Goal: Find specific page/section: Find specific page/section

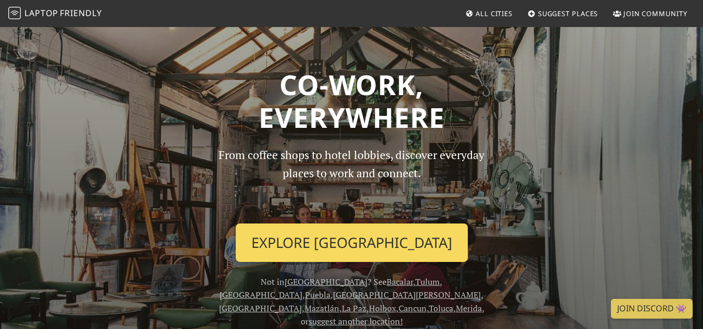
click at [336, 238] on link "Explore Mexico City" at bounding box center [352, 243] width 232 height 39
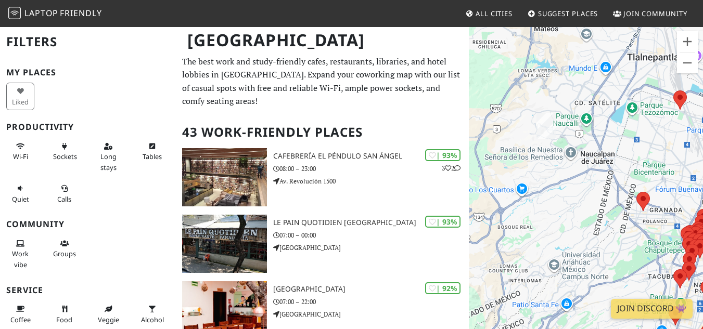
drag, startPoint x: 511, startPoint y: 93, endPoint x: 625, endPoint y: 138, distance: 121.9
click at [625, 138] on div "Para navegar, presiona las teclas de flecha." at bounding box center [586, 190] width 234 height 329
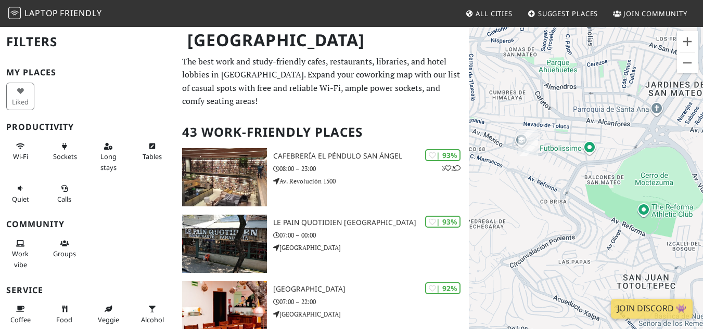
drag, startPoint x: 618, startPoint y: 93, endPoint x: 569, endPoint y: 96, distance: 49.0
click at [569, 96] on div "Para navegar, presiona las teclas de flecha." at bounding box center [586, 190] width 234 height 329
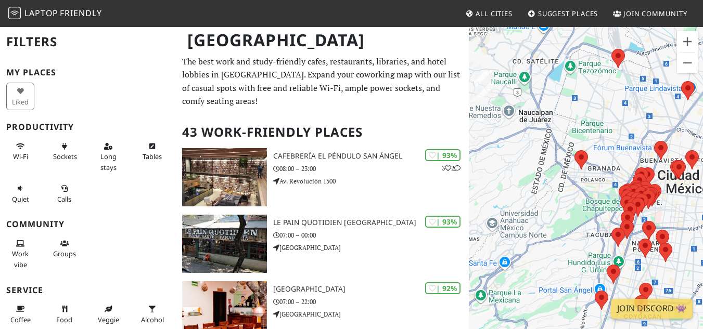
drag, startPoint x: 602, startPoint y: 167, endPoint x: 521, endPoint y: 160, distance: 80.9
click at [521, 160] on div "Para navegar, presiona las teclas de flecha." at bounding box center [586, 190] width 234 height 329
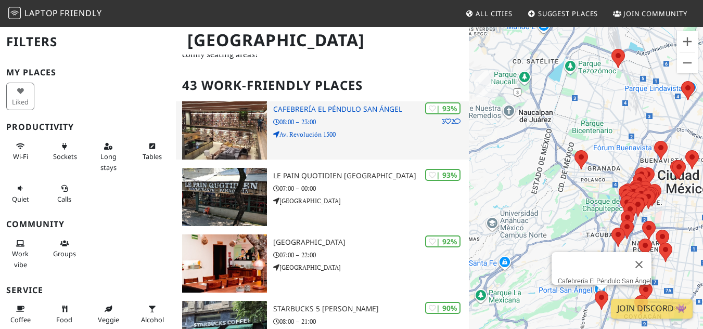
scroll to position [47, 0]
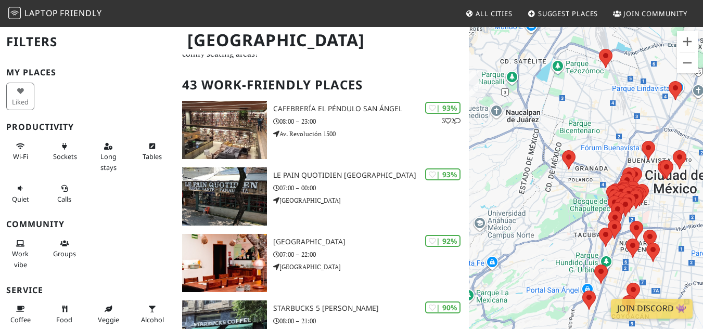
drag, startPoint x: 488, startPoint y: 10, endPoint x: 479, endPoint y: 14, distance: 9.3
click at [479, 14] on span "All Cities" at bounding box center [494, 13] width 37 height 9
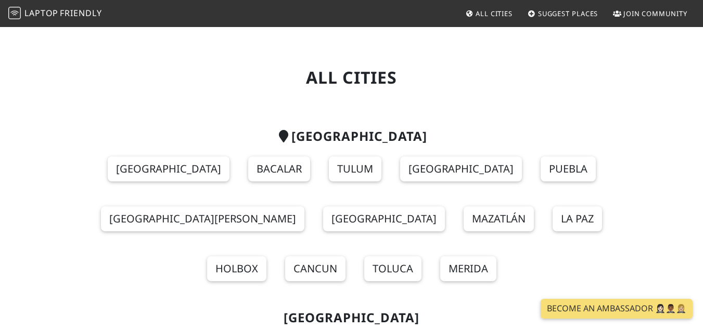
drag, startPoint x: 682, startPoint y: 247, endPoint x: 483, endPoint y: 259, distance: 199.1
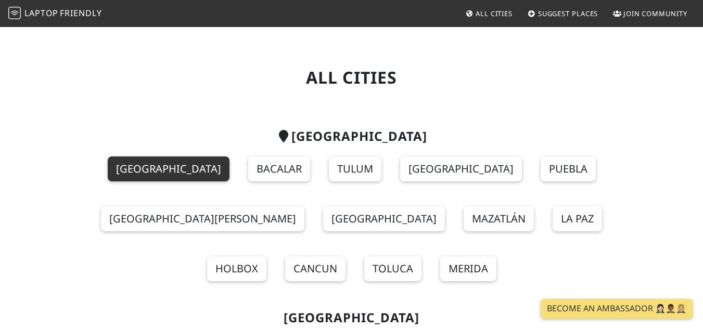
click at [108, 163] on link "[GEOGRAPHIC_DATA]" at bounding box center [169, 169] width 122 height 25
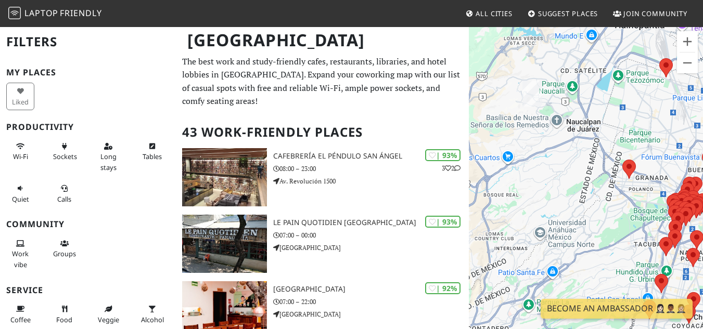
drag, startPoint x: 510, startPoint y: 105, endPoint x: 609, endPoint y: 117, distance: 99.6
click at [609, 117] on div "Para navegar, presiona las teclas de flecha." at bounding box center [586, 190] width 234 height 329
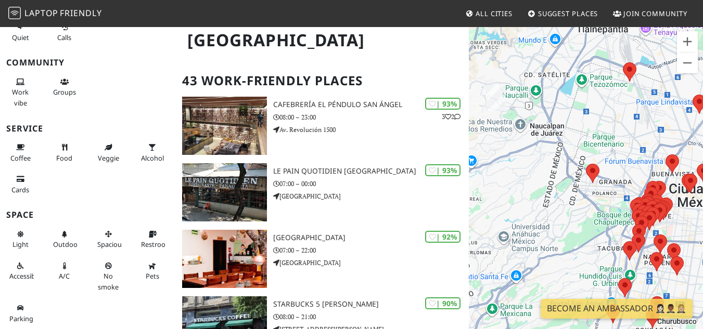
scroll to position [54, 0]
